Goal: Communication & Community: Participate in discussion

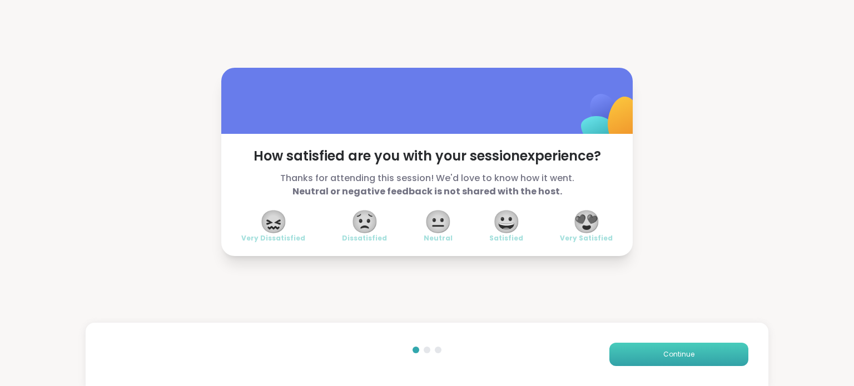
click at [631, 362] on button "Continue" at bounding box center [678, 354] width 139 height 23
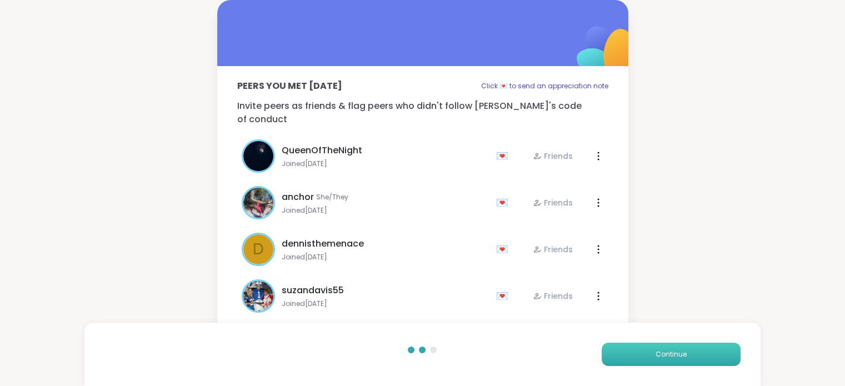
click at [631, 362] on button "Continue" at bounding box center [671, 354] width 139 height 23
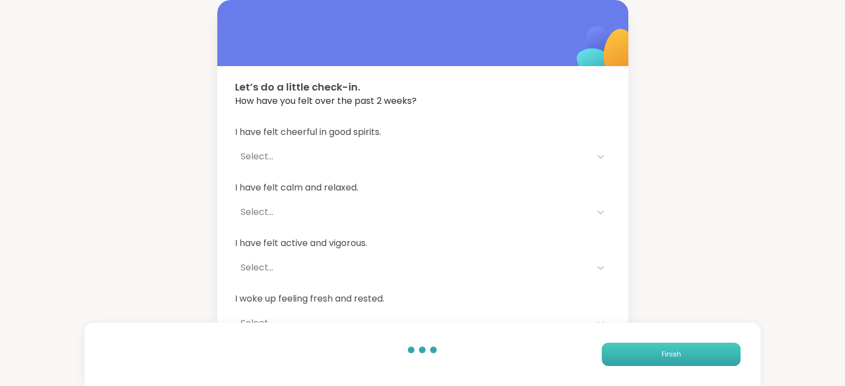
click at [631, 362] on button "Finish" at bounding box center [671, 354] width 139 height 23
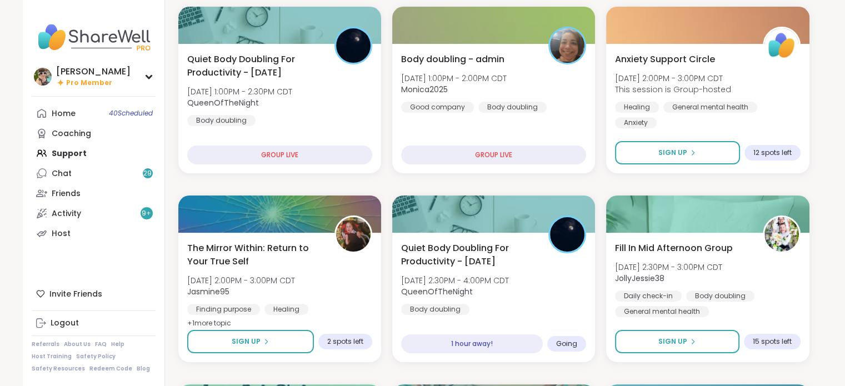
scroll to position [151, 0]
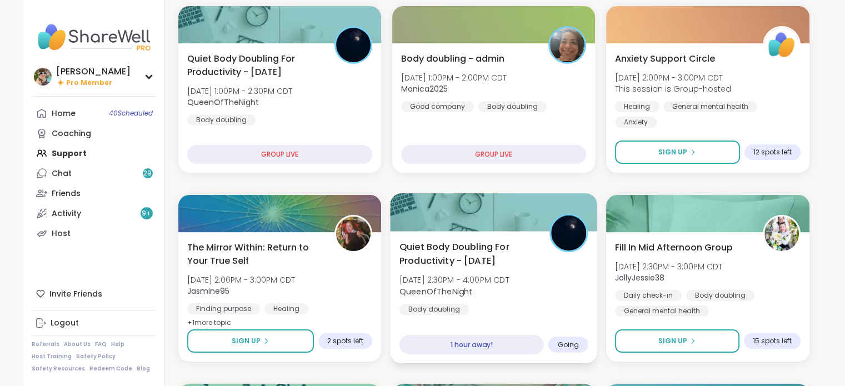
click at [500, 255] on span "Quiet Body Doubling For Productivity - [DATE]" at bounding box center [468, 253] width 138 height 27
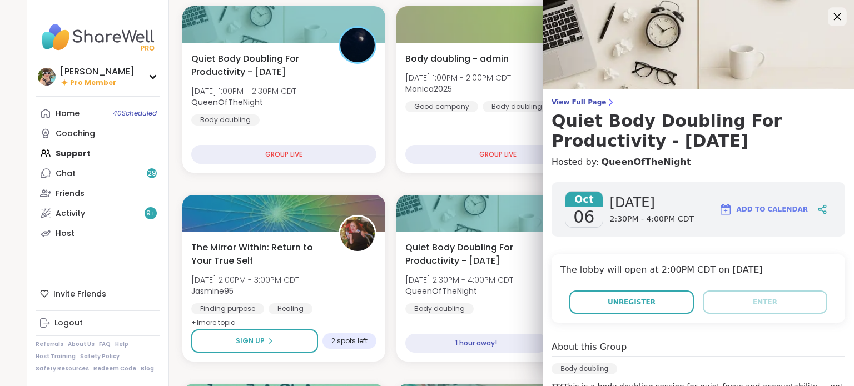
click at [830, 19] on icon at bounding box center [837, 16] width 14 height 14
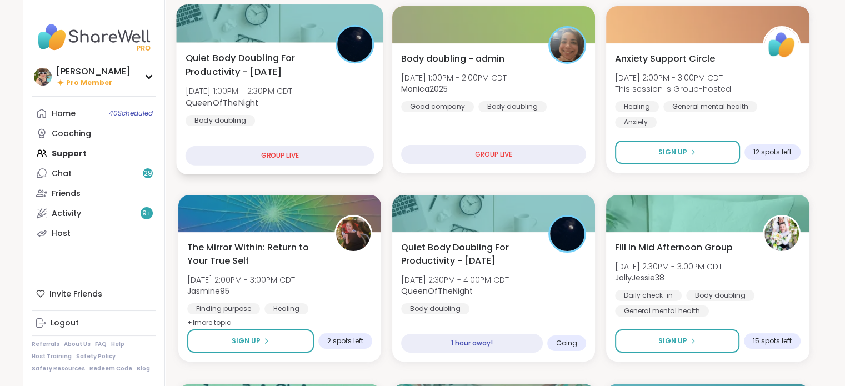
click at [327, 123] on div "Quiet Body Doubling For Productivity - [DATE] [DATE] 1:00PM - 2:30PM CDT QueenO…" at bounding box center [279, 88] width 189 height 75
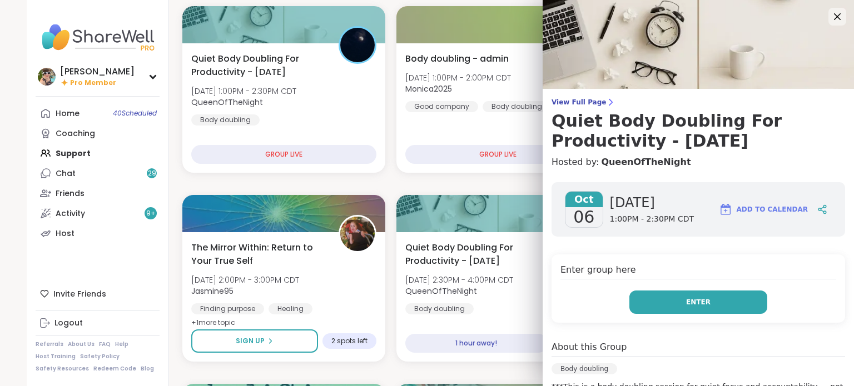
click at [686, 302] on span "Enter" at bounding box center [698, 302] width 24 height 10
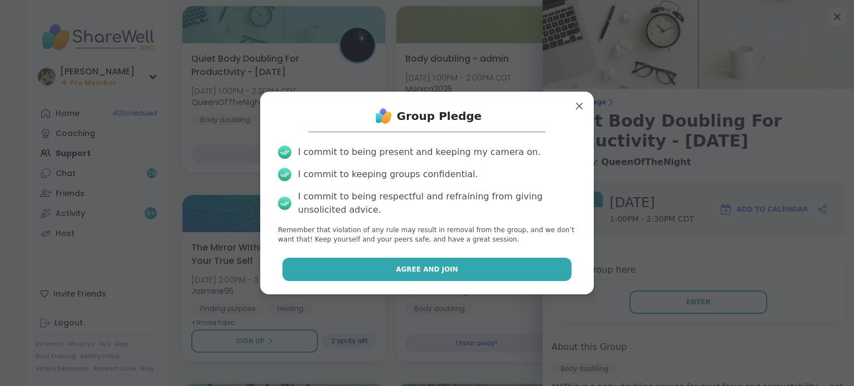
click at [507, 275] on button "Agree and Join" at bounding box center [427, 269] width 290 height 23
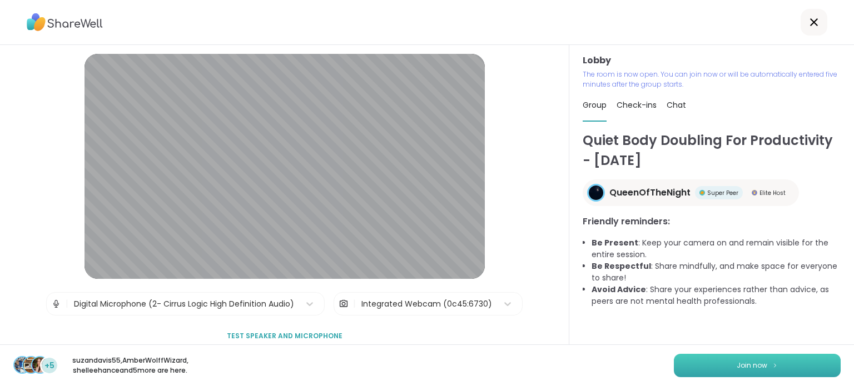
click at [679, 364] on button "Join now" at bounding box center [757, 365] width 167 height 23
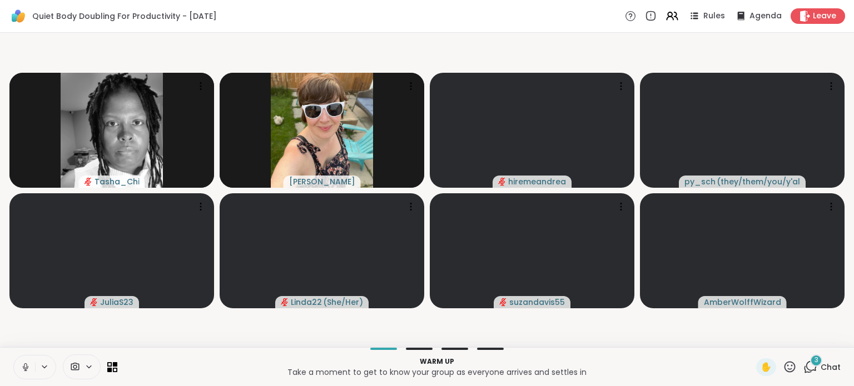
click at [28, 366] on icon at bounding box center [26, 367] width 6 height 3
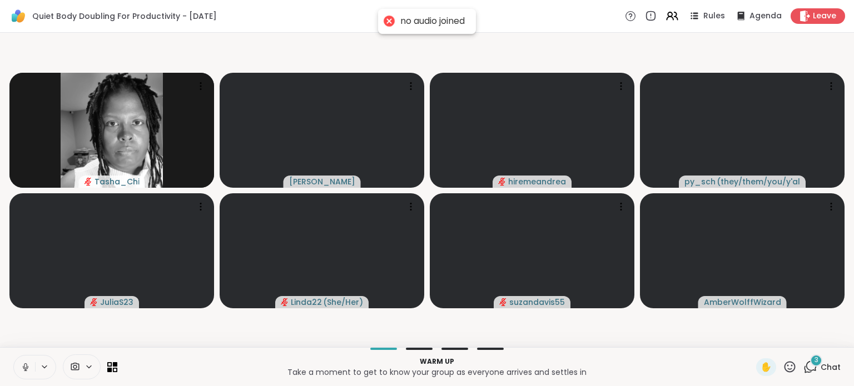
click at [28, 366] on icon at bounding box center [26, 367] width 6 height 3
click at [814, 360] on span "3" at bounding box center [816, 360] width 4 height 9
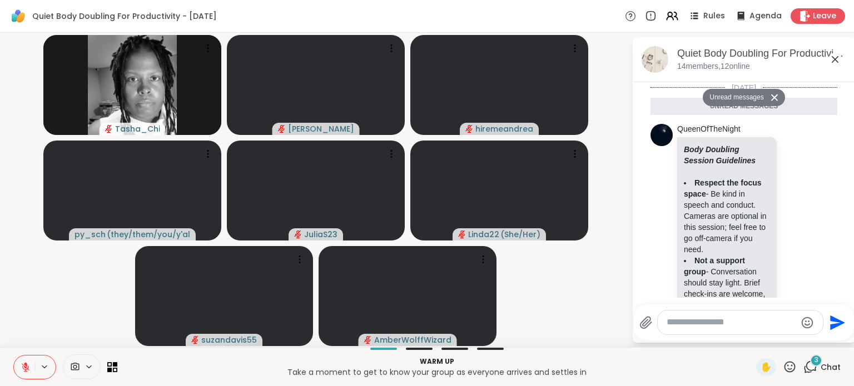
scroll to position [587, 0]
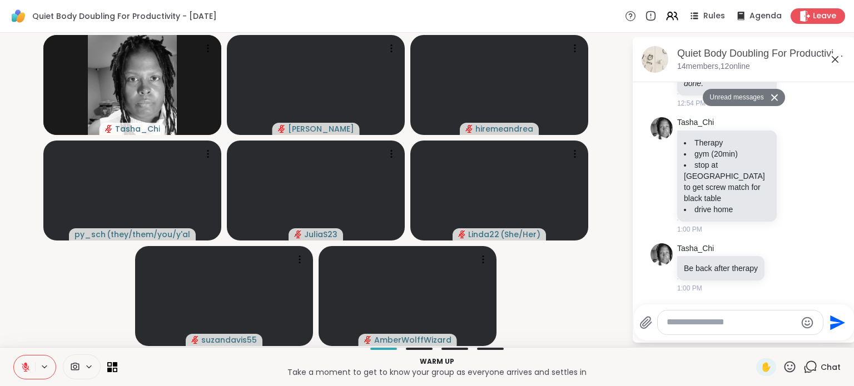
click at [700, 314] on div at bounding box center [739, 323] width 165 height 24
click at [700, 315] on div at bounding box center [739, 323] width 165 height 24
click at [677, 333] on div at bounding box center [739, 323] width 165 height 24
click at [675, 330] on div at bounding box center [739, 323] width 165 height 24
click at [671, 321] on textarea "Type your message" at bounding box center [730, 323] width 129 height 12
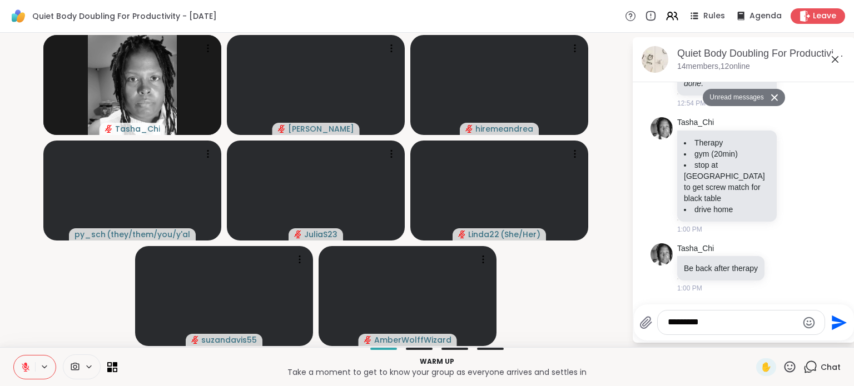
type textarea "**********"
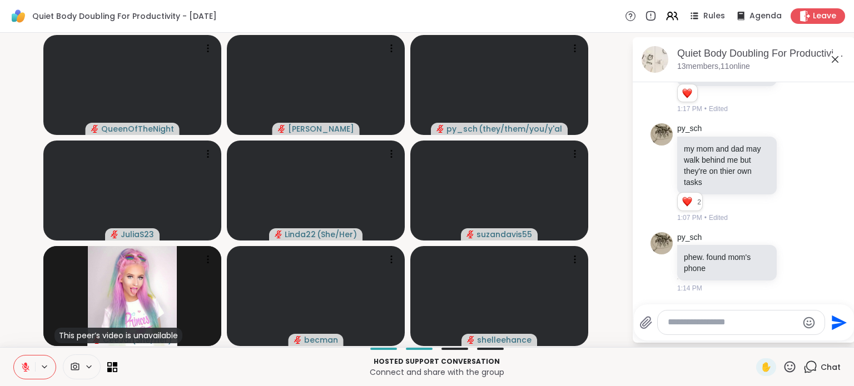
scroll to position [1606, 0]
